Goal: Check status: Check status

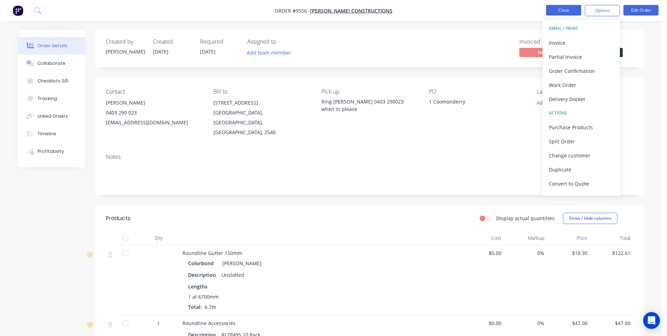
click at [564, 12] on button "Close" at bounding box center [563, 10] width 35 height 11
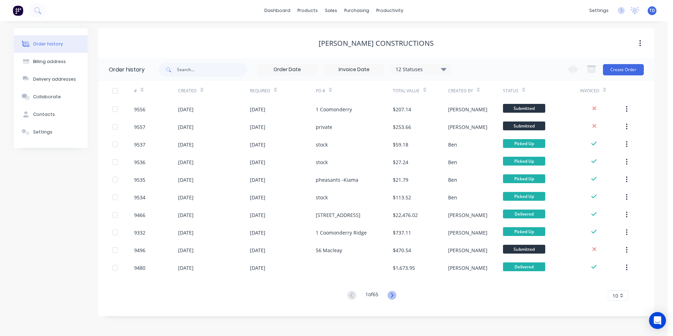
click at [393, 295] on icon at bounding box center [391, 295] width 9 height 9
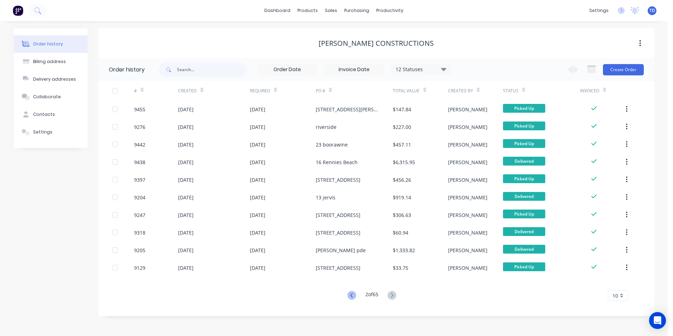
click at [350, 296] on icon at bounding box center [351, 295] width 2 height 4
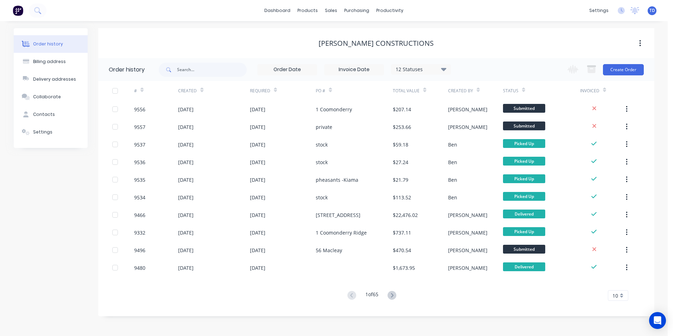
click at [189, 322] on div "Order history Billing address Delivery addresses Collaborate Contacts Settings …" at bounding box center [333, 178] width 667 height 314
click at [379, 35] on div "Purchase Orders" at bounding box center [379, 34] width 37 height 6
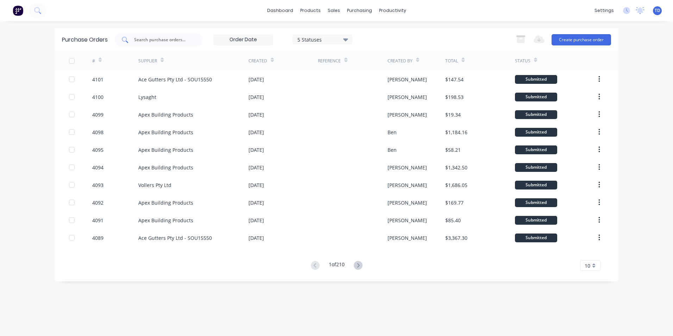
click at [177, 42] on input "text" at bounding box center [162, 39] width 58 height 7
type input "4102"
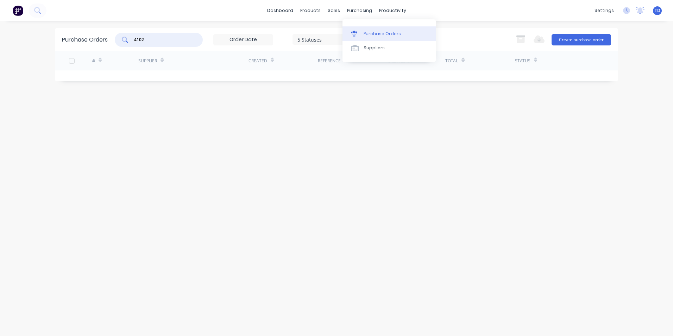
click at [369, 35] on div "Purchase Orders" at bounding box center [381, 34] width 37 height 6
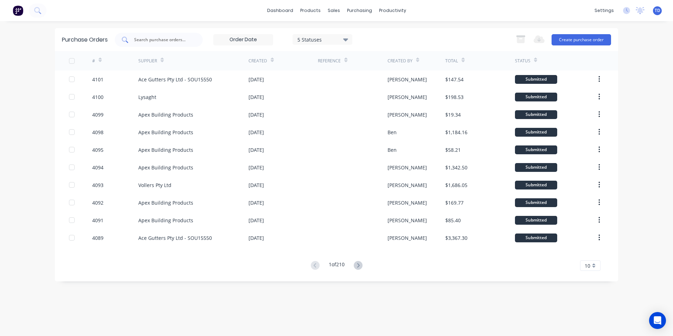
click at [193, 42] on div at bounding box center [159, 40] width 88 height 14
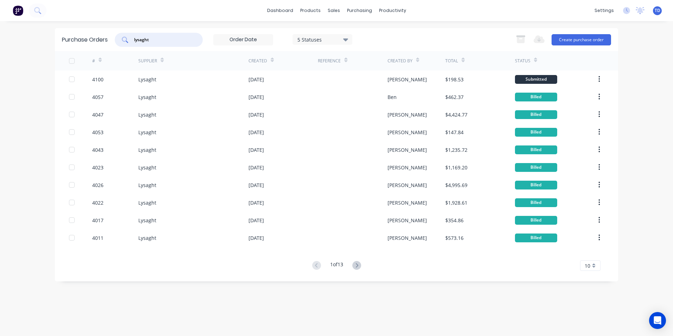
type input "lysaght"
